Goal: Check status: Check status

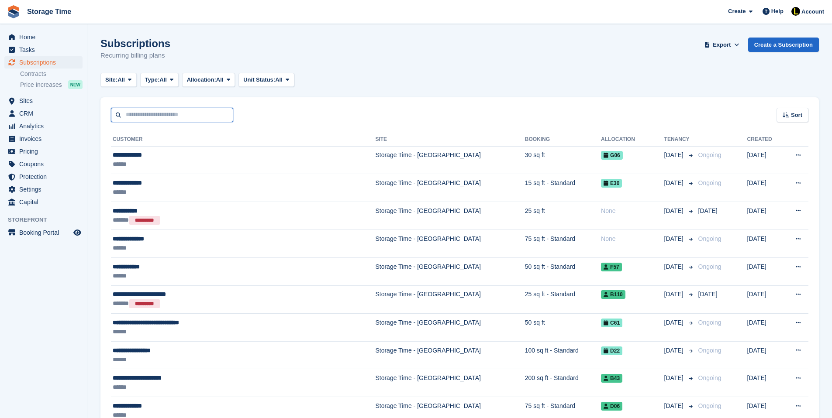
click at [146, 121] on input "text" at bounding box center [172, 115] width 122 height 14
type input "**********"
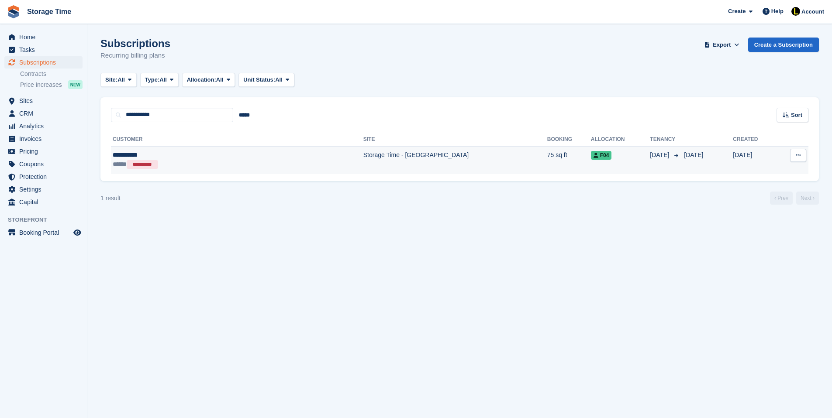
click at [178, 159] on td "**********" at bounding box center [237, 160] width 252 height 28
